Goal: Check status: Check status

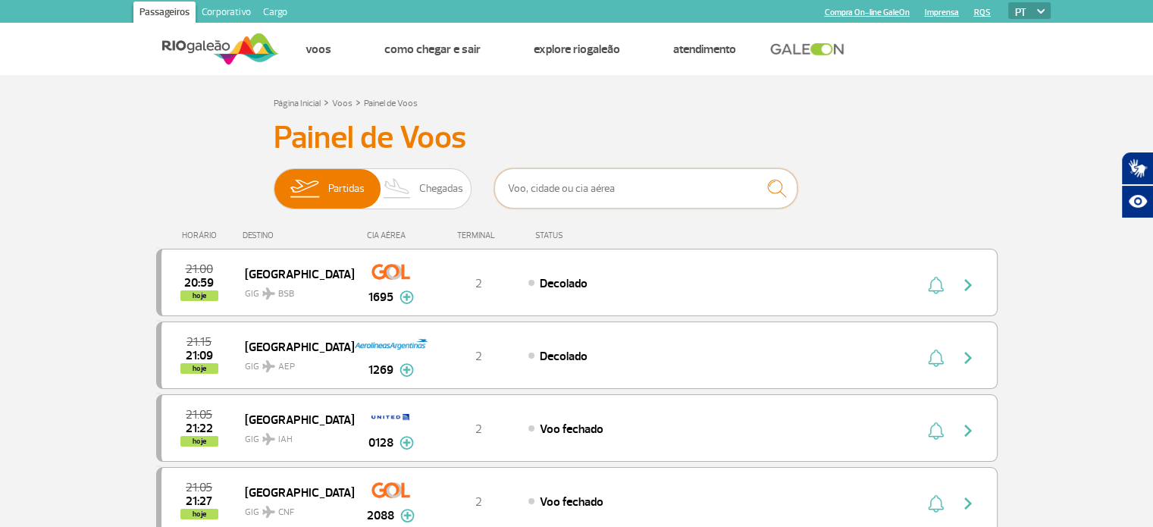
click at [612, 201] on input "text" at bounding box center [645, 188] width 303 height 40
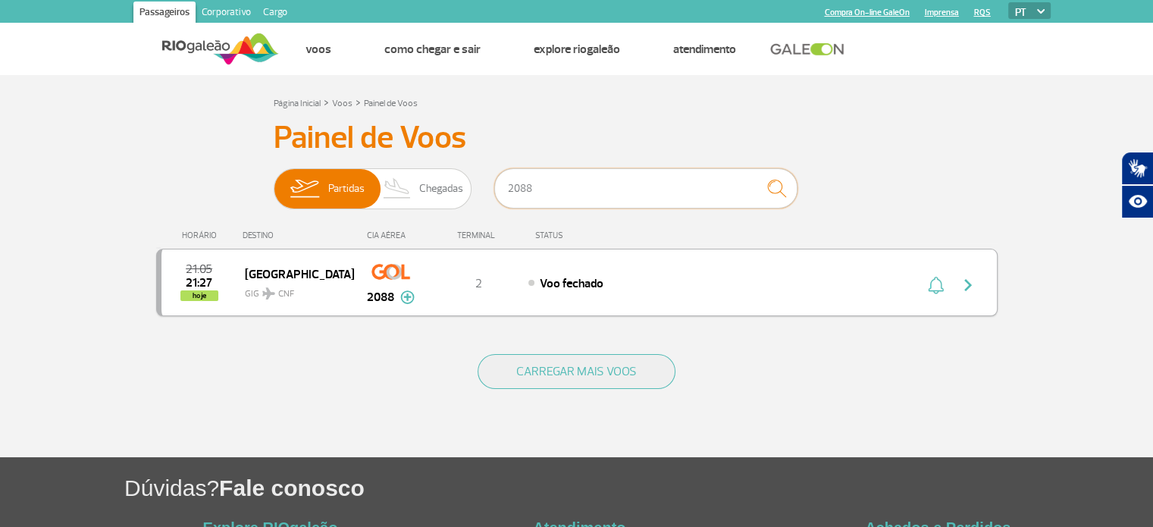
type input "2088"
click at [968, 283] on img "button" at bounding box center [968, 285] width 18 height 18
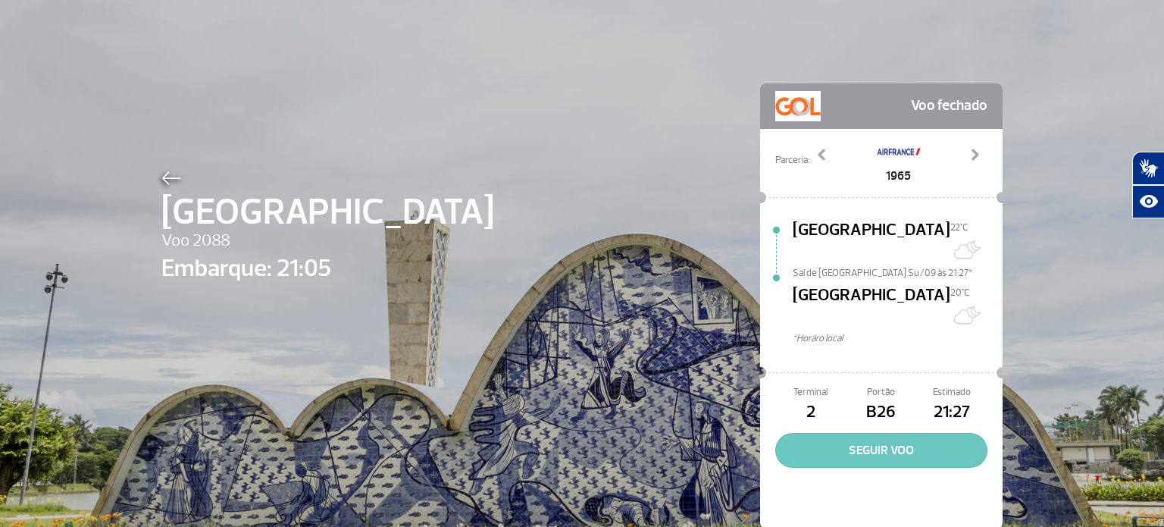
click at [872, 433] on button "SEGUIR VOO" at bounding box center [881, 450] width 212 height 35
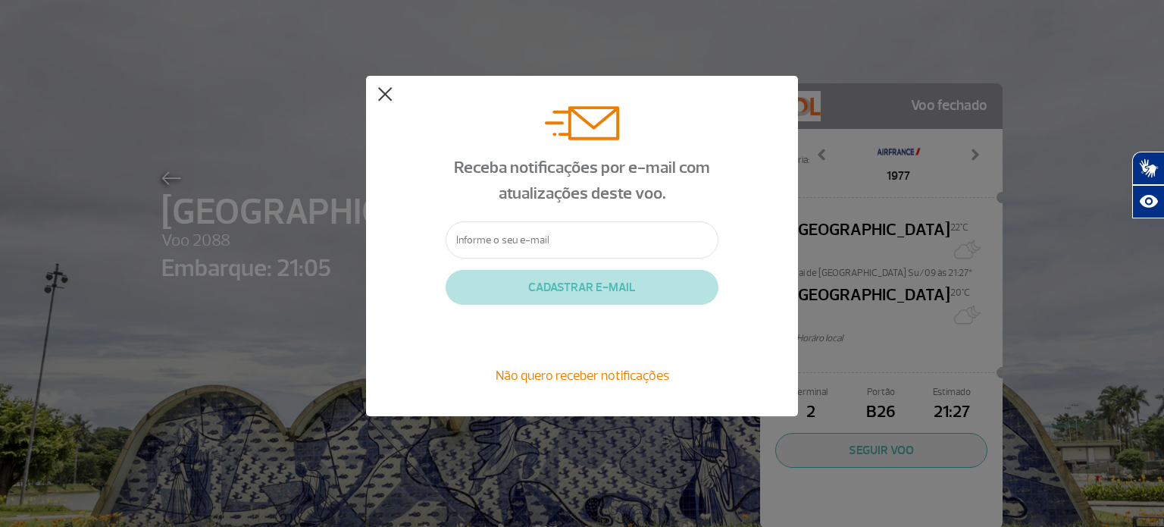
click at [385, 101] on button at bounding box center [384, 94] width 15 height 15
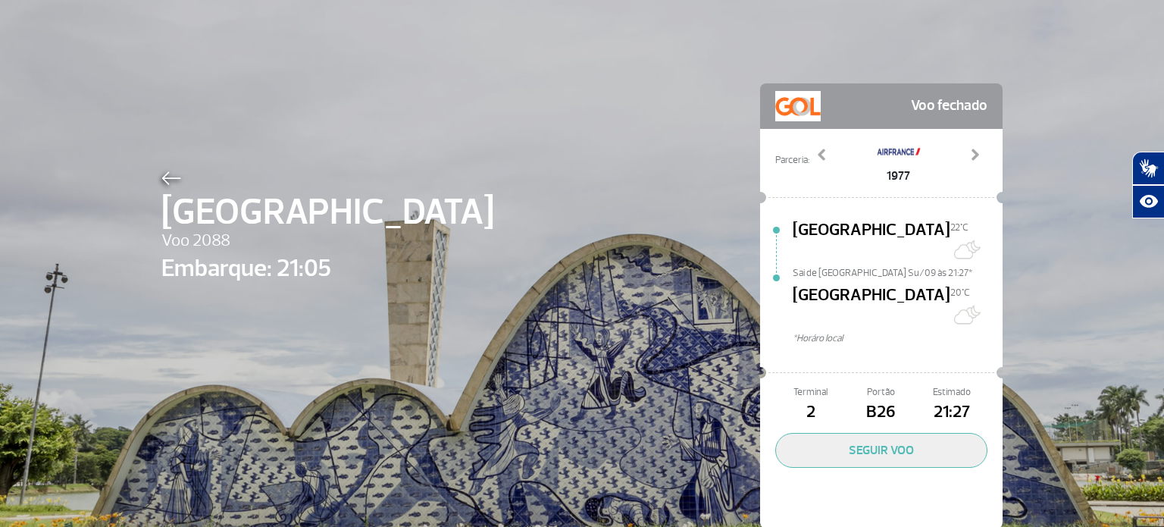
scroll to position [2, 0]
click at [967, 148] on span at bounding box center [974, 154] width 15 height 15
click at [826, 154] on link "Previous" at bounding box center [822, 166] width 27 height 38
click at [815, 156] on span at bounding box center [822, 154] width 15 height 15
click at [967, 157] on span at bounding box center [974, 154] width 15 height 15
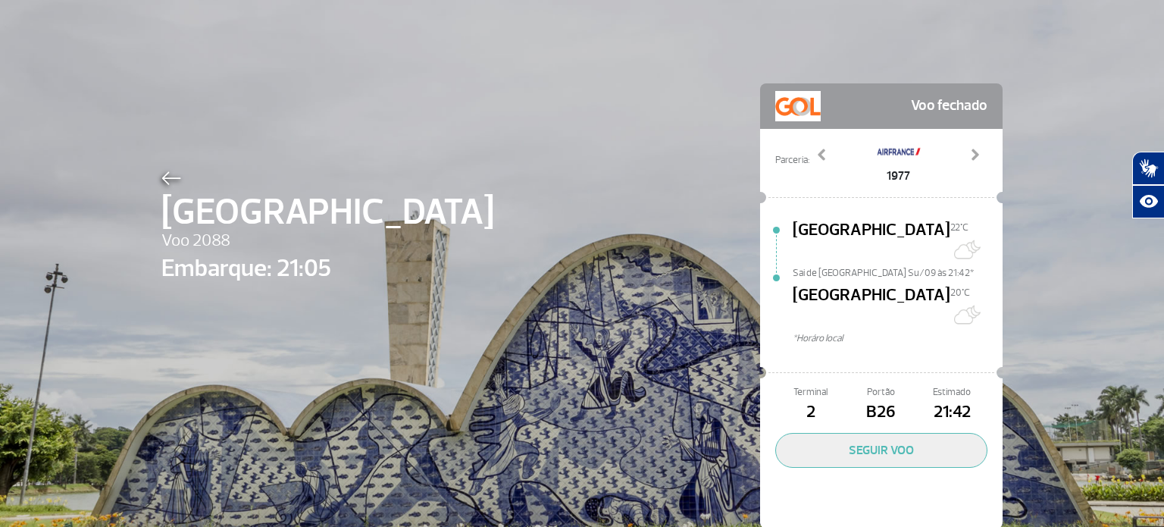
click at [951, 399] on span "21:42" at bounding box center [952, 412] width 70 height 26
click at [161, 181] on img at bounding box center [171, 178] width 20 height 14
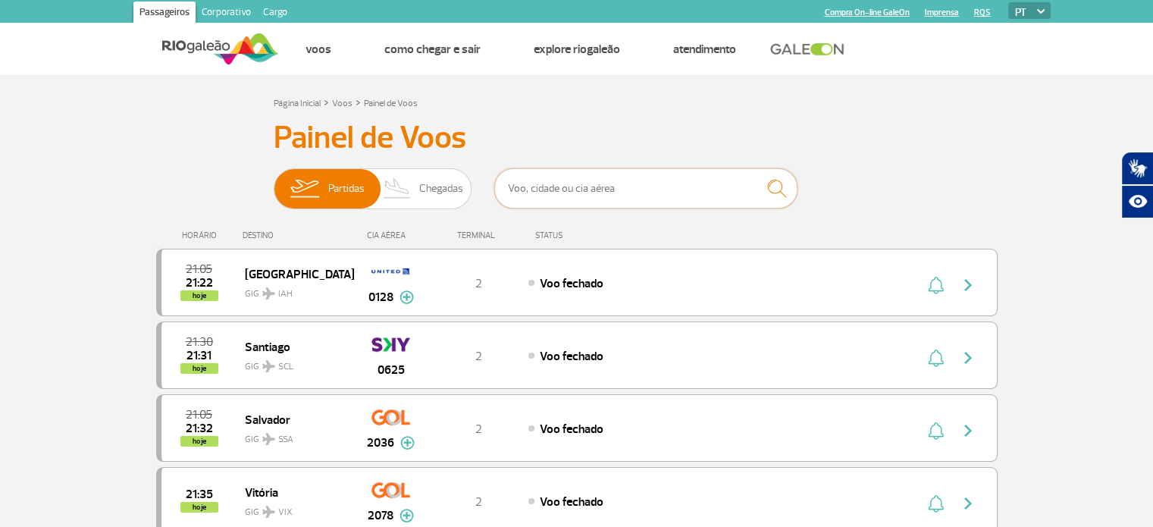
click at [601, 186] on input "text" at bounding box center [645, 188] width 303 height 40
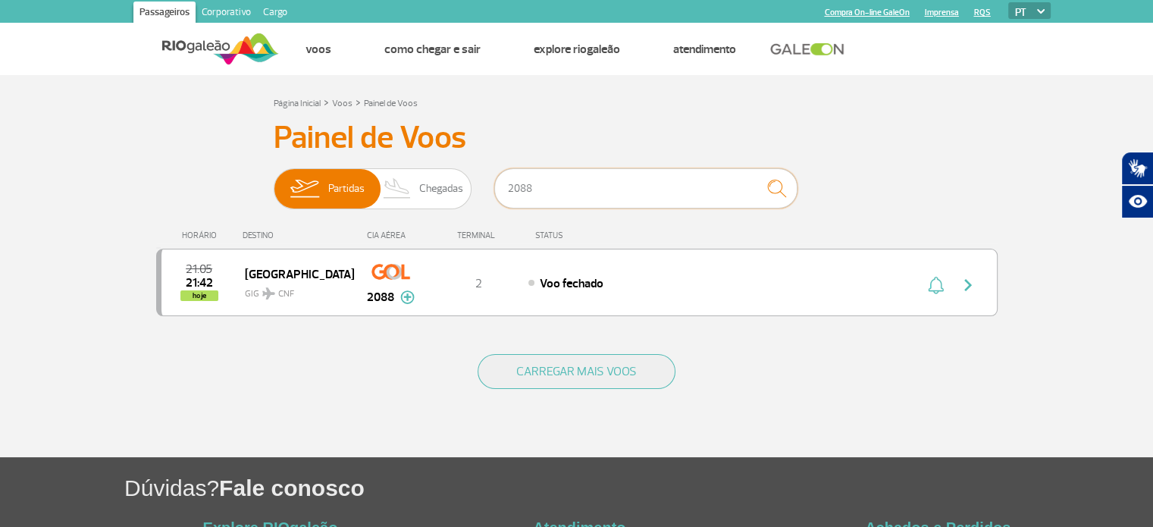
type input "2088"
click at [615, 196] on input "2088" at bounding box center [645, 188] width 303 height 40
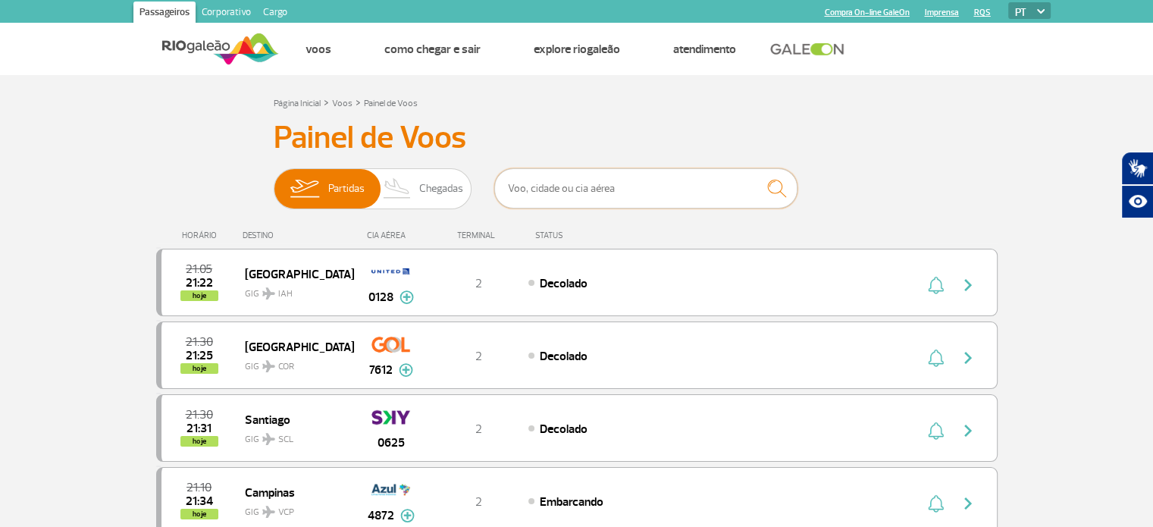
click at [655, 181] on input "text" at bounding box center [645, 188] width 303 height 40
type input "2088"
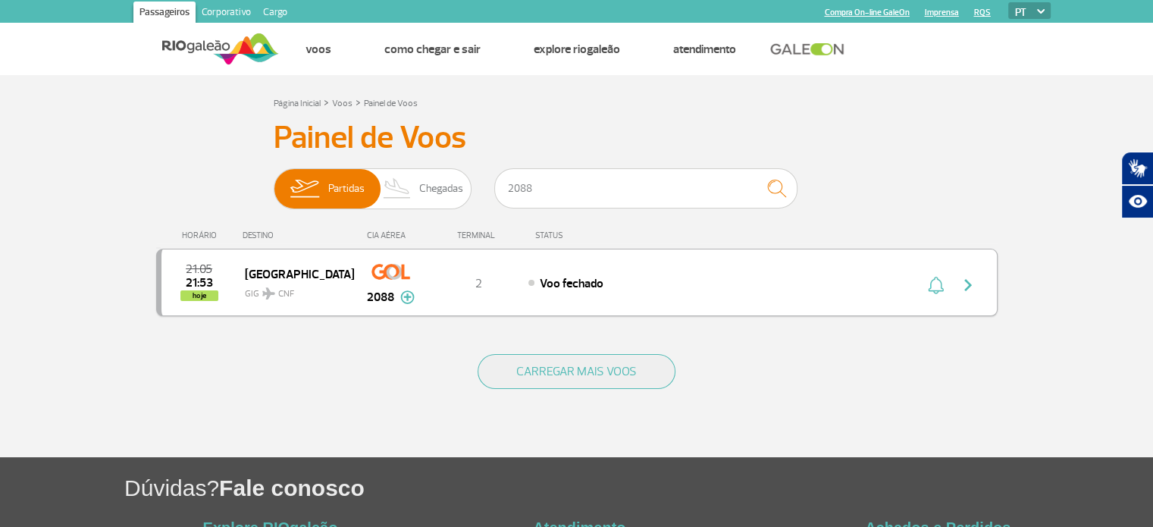
click at [973, 283] on img "button" at bounding box center [968, 285] width 18 height 18
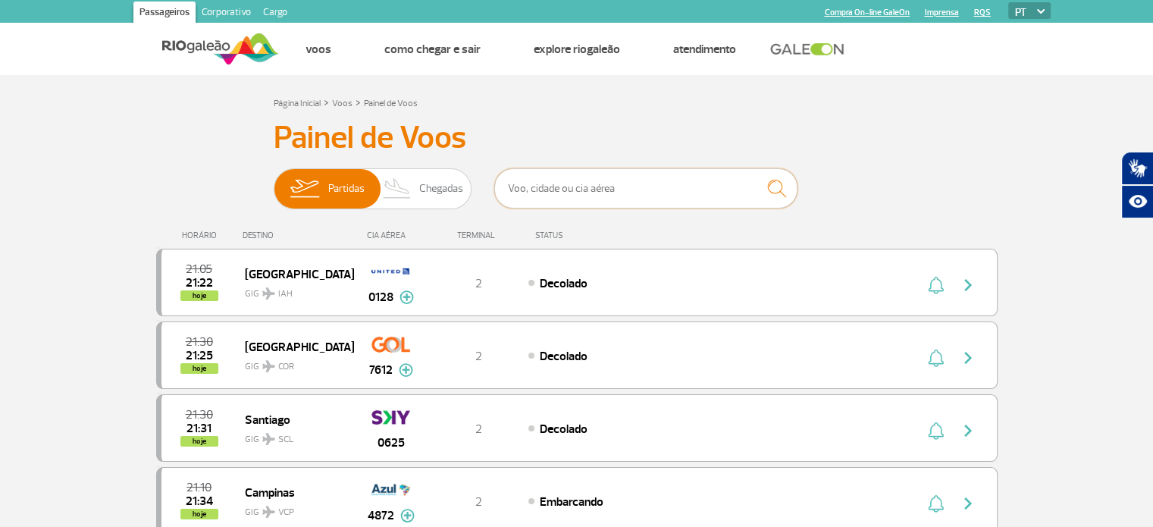
click at [581, 205] on input "text" at bounding box center [645, 188] width 303 height 40
type input "2088"
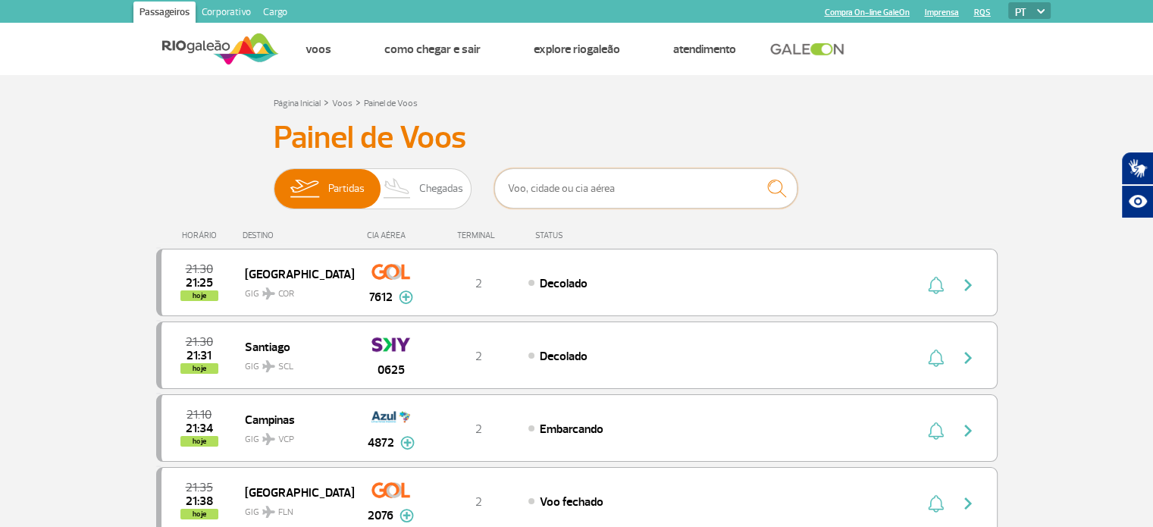
click at [637, 171] on input "text" at bounding box center [645, 188] width 303 height 40
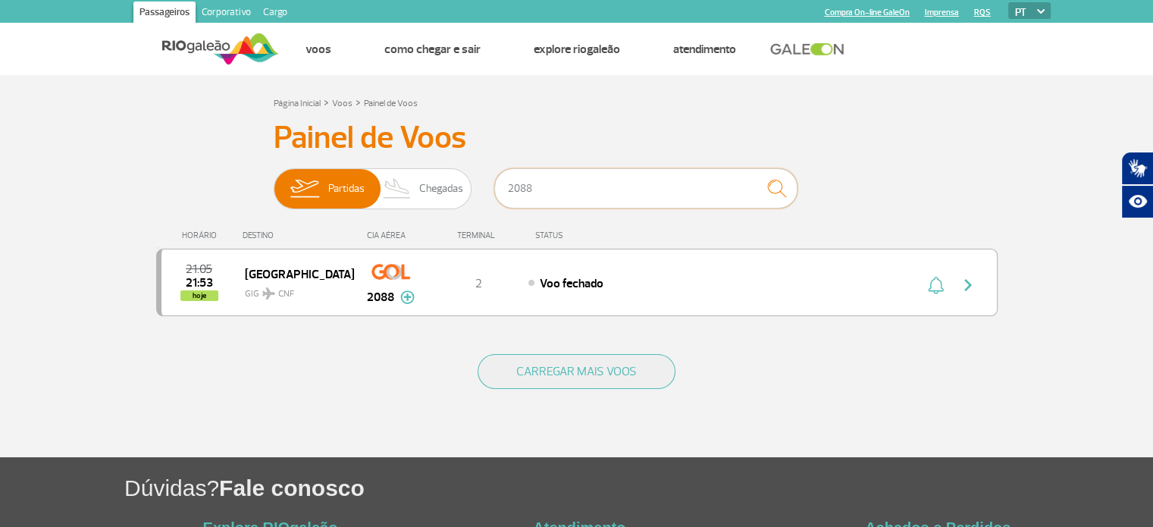
type input "2088"
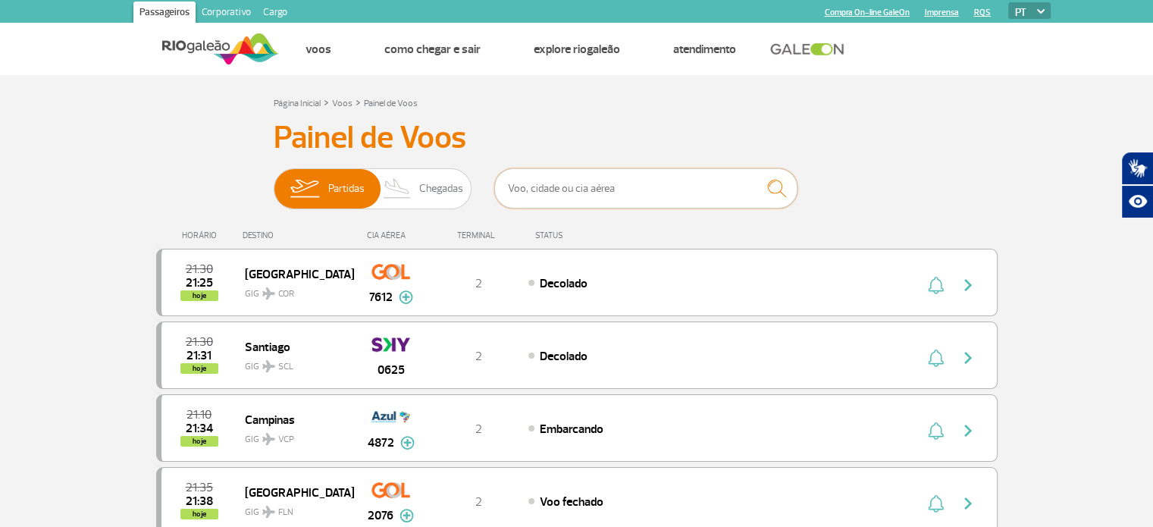
click at [668, 178] on input "text" at bounding box center [645, 188] width 303 height 40
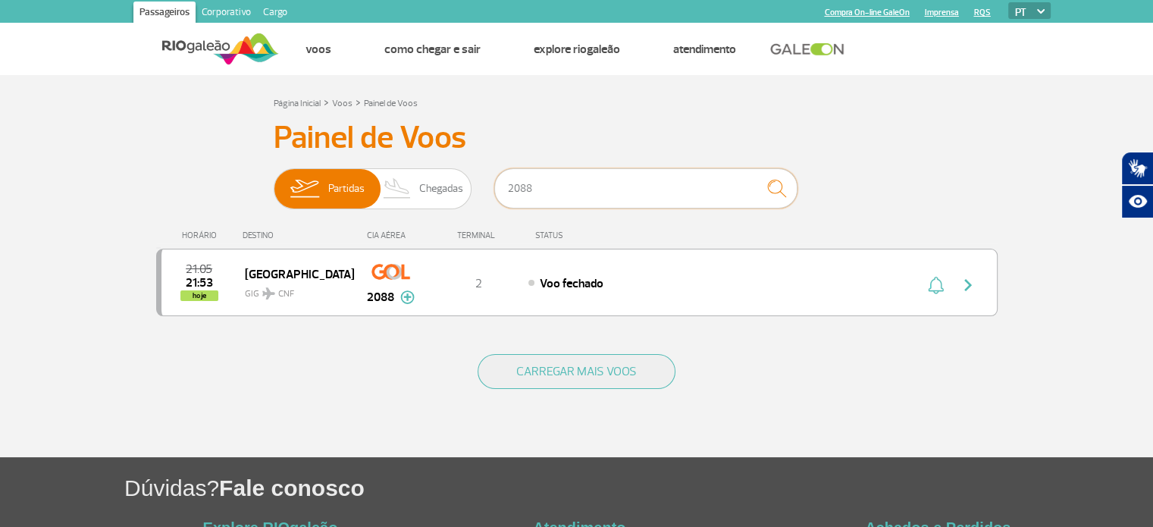
type input "2088"
click at [945, 192] on div "Painel de Voos Partidas Chegadas 2088 21:05 21:53 hoje [GEOGRAPHIC_DATA] GIG CN…" at bounding box center [576, 227] width 841 height 216
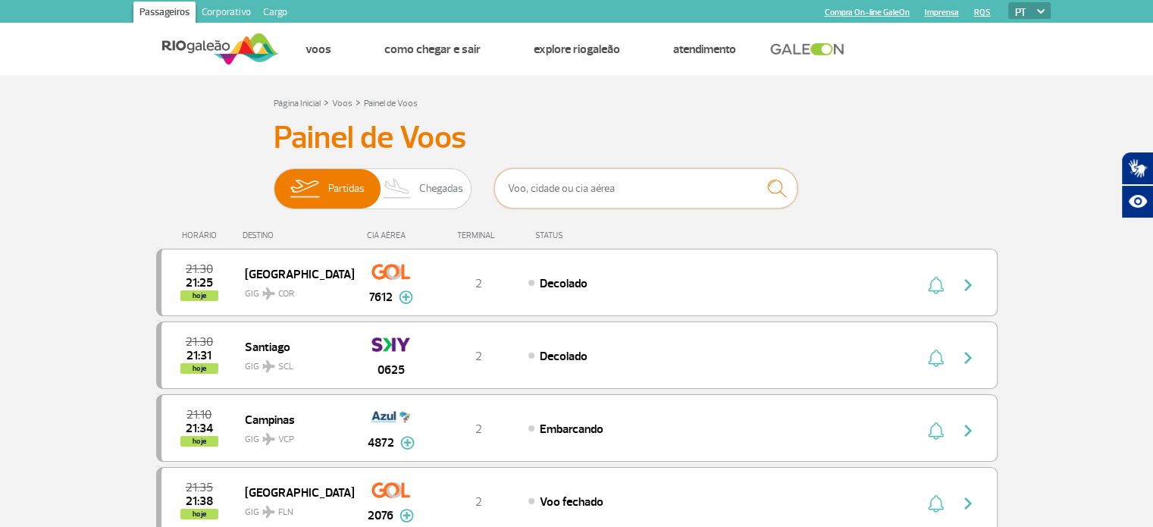
click at [561, 194] on input "text" at bounding box center [645, 188] width 303 height 40
type input "2088"
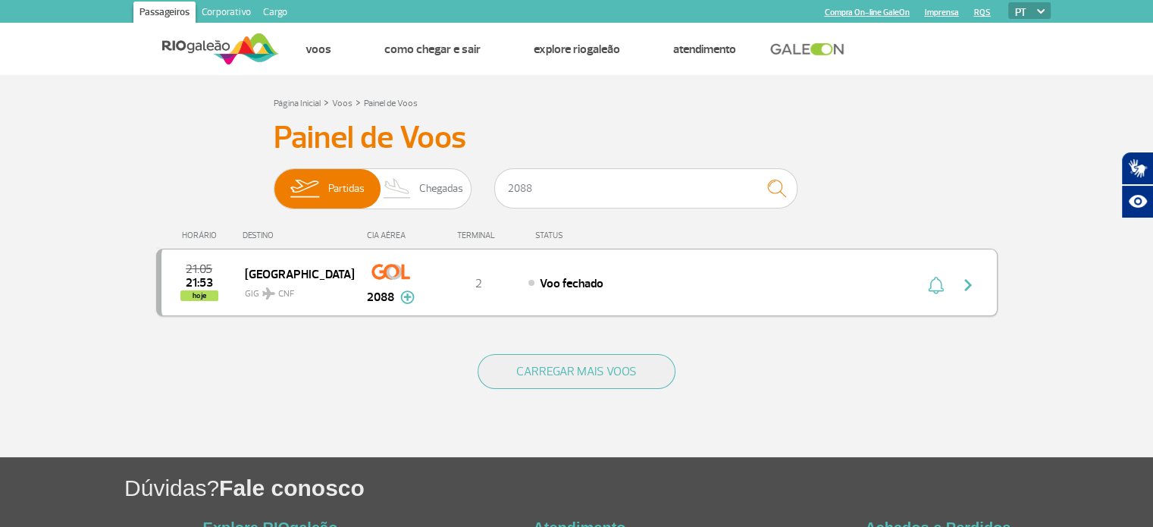
click at [202, 296] on span "hoje" at bounding box center [199, 295] width 38 height 11
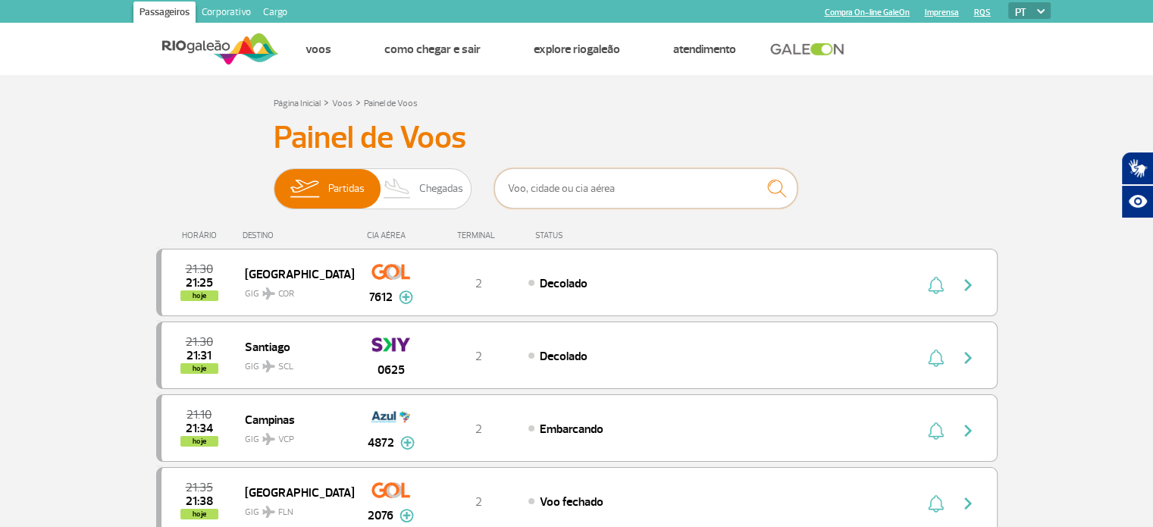
click at [707, 192] on input "text" at bounding box center [645, 188] width 303 height 40
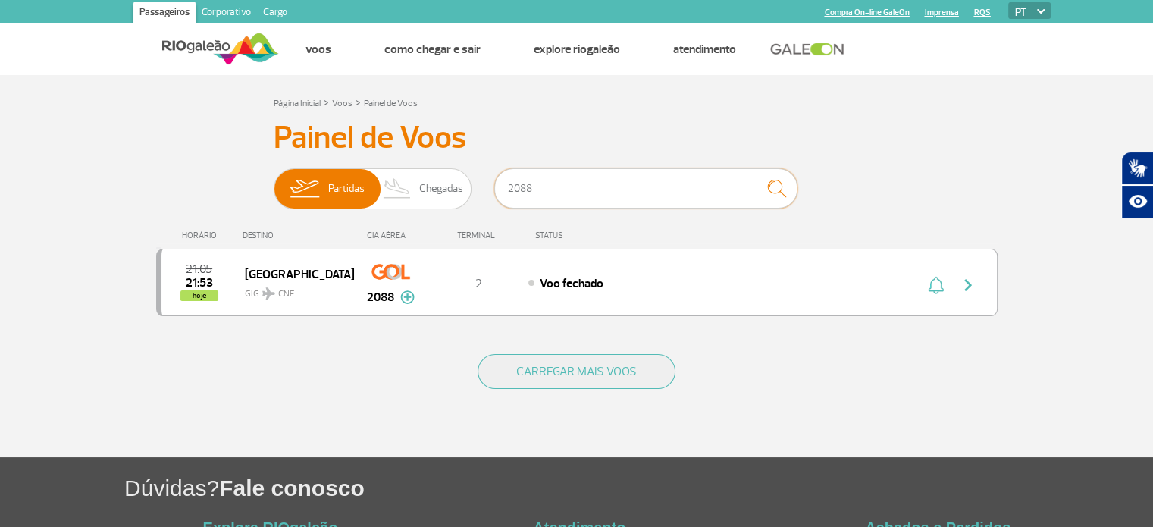
type input "2088"
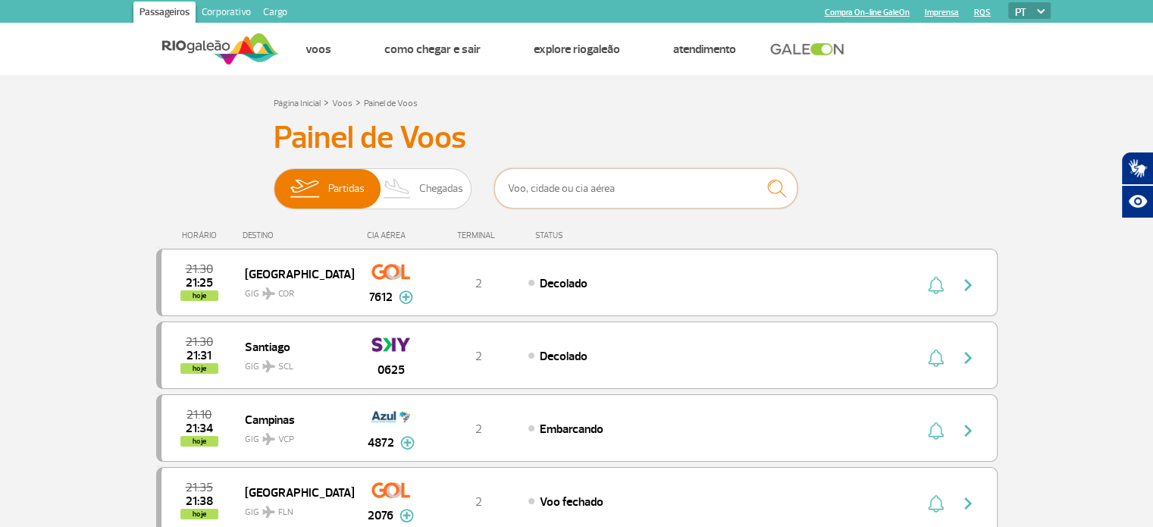
click at [686, 176] on input "text" at bounding box center [645, 188] width 303 height 40
type input "2088"
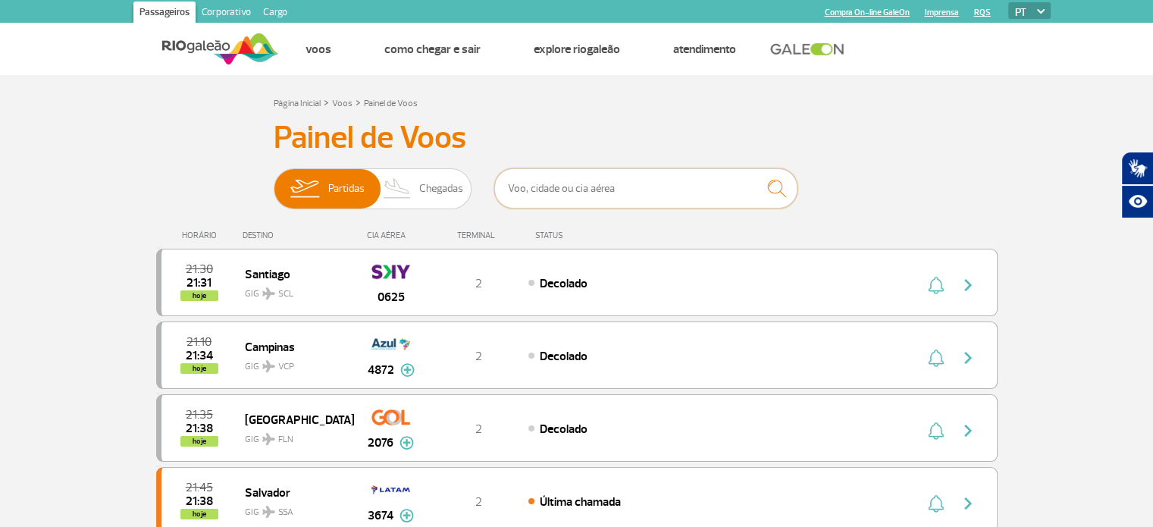
click at [589, 190] on input "text" at bounding box center [645, 188] width 303 height 40
type input "2088"
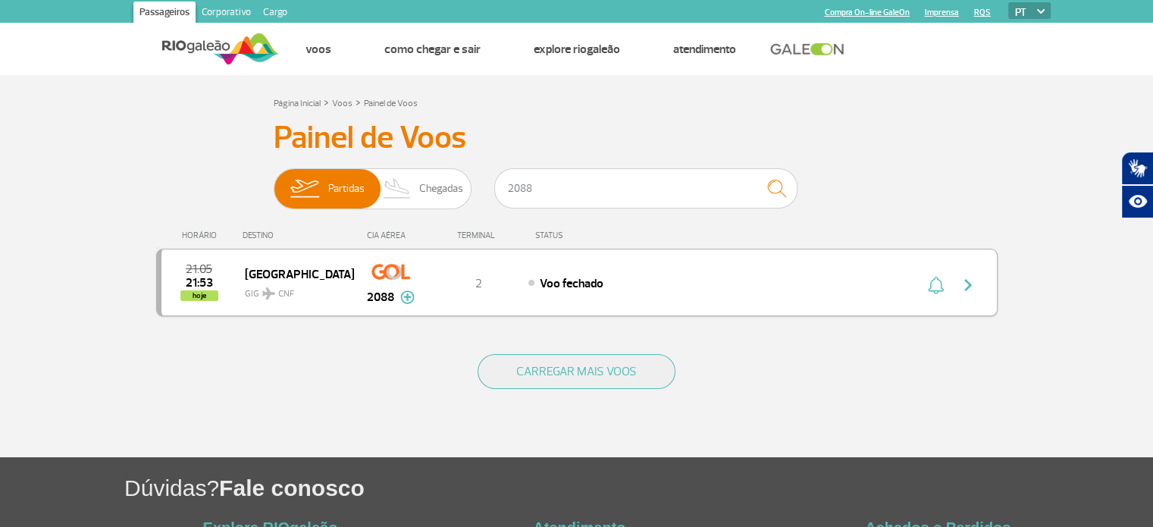
click at [646, 290] on div "Voo fechado" at bounding box center [695, 282] width 334 height 17
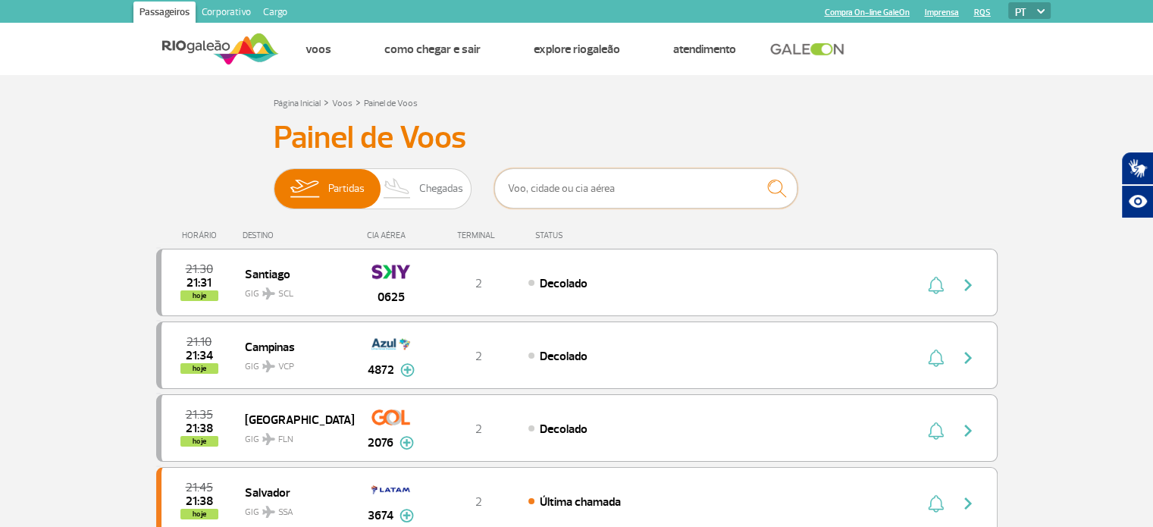
click at [540, 193] on input "text" at bounding box center [645, 188] width 303 height 40
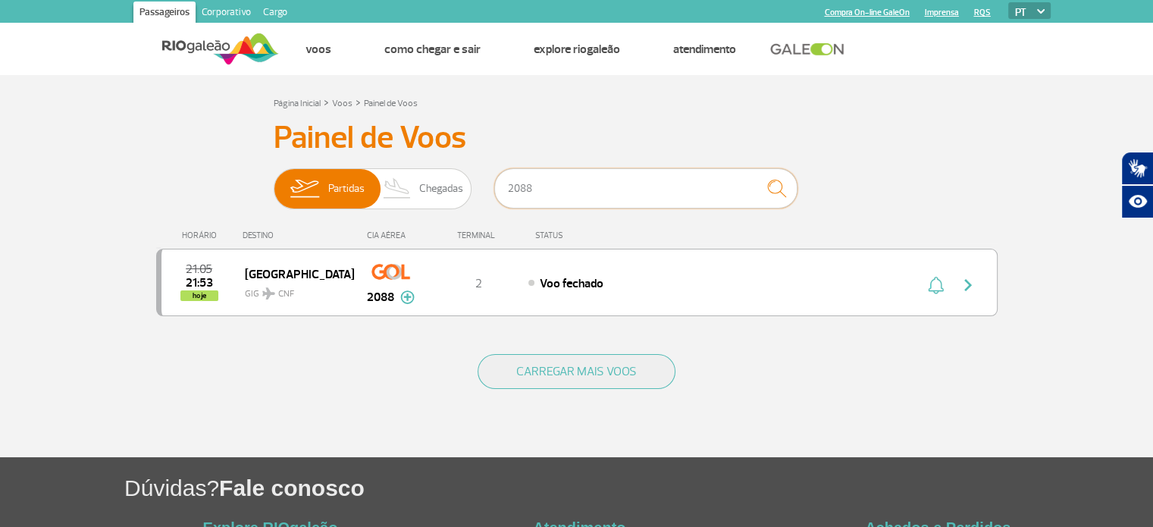
type input "2088"
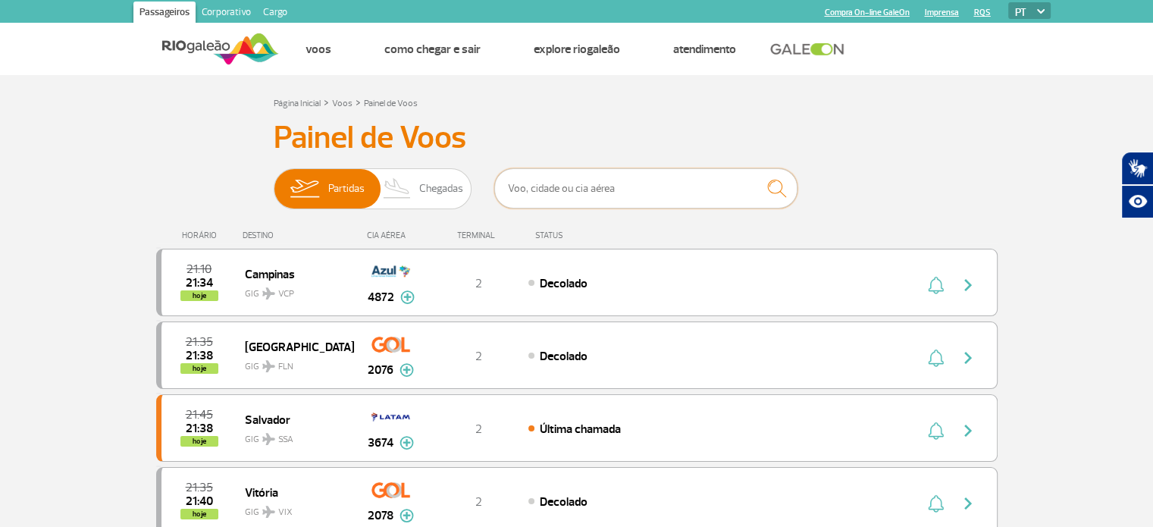
click at [711, 196] on input "text" at bounding box center [645, 188] width 303 height 40
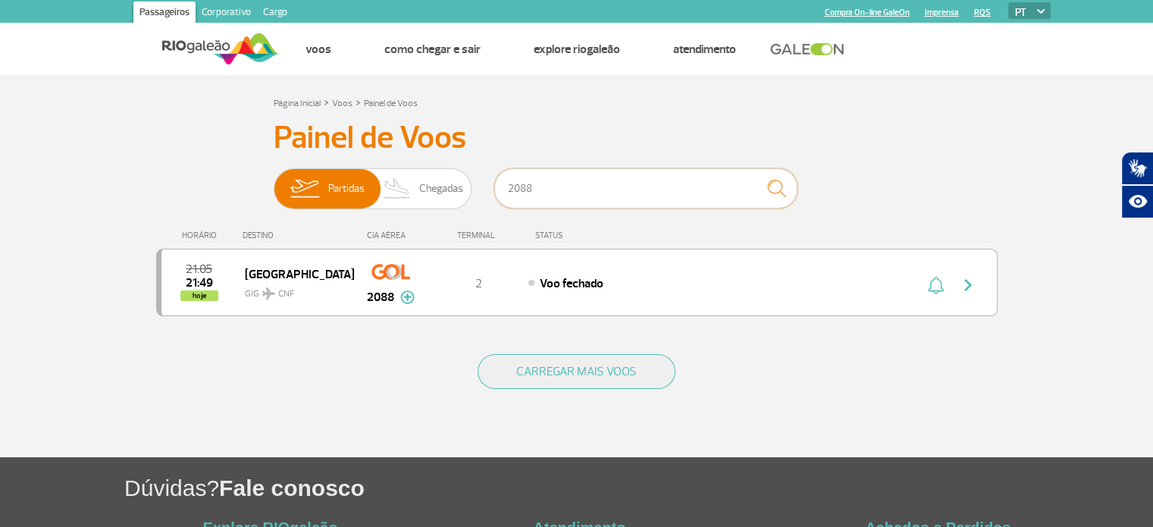
type input "2088"
